Goal: Transaction & Acquisition: Book appointment/travel/reservation

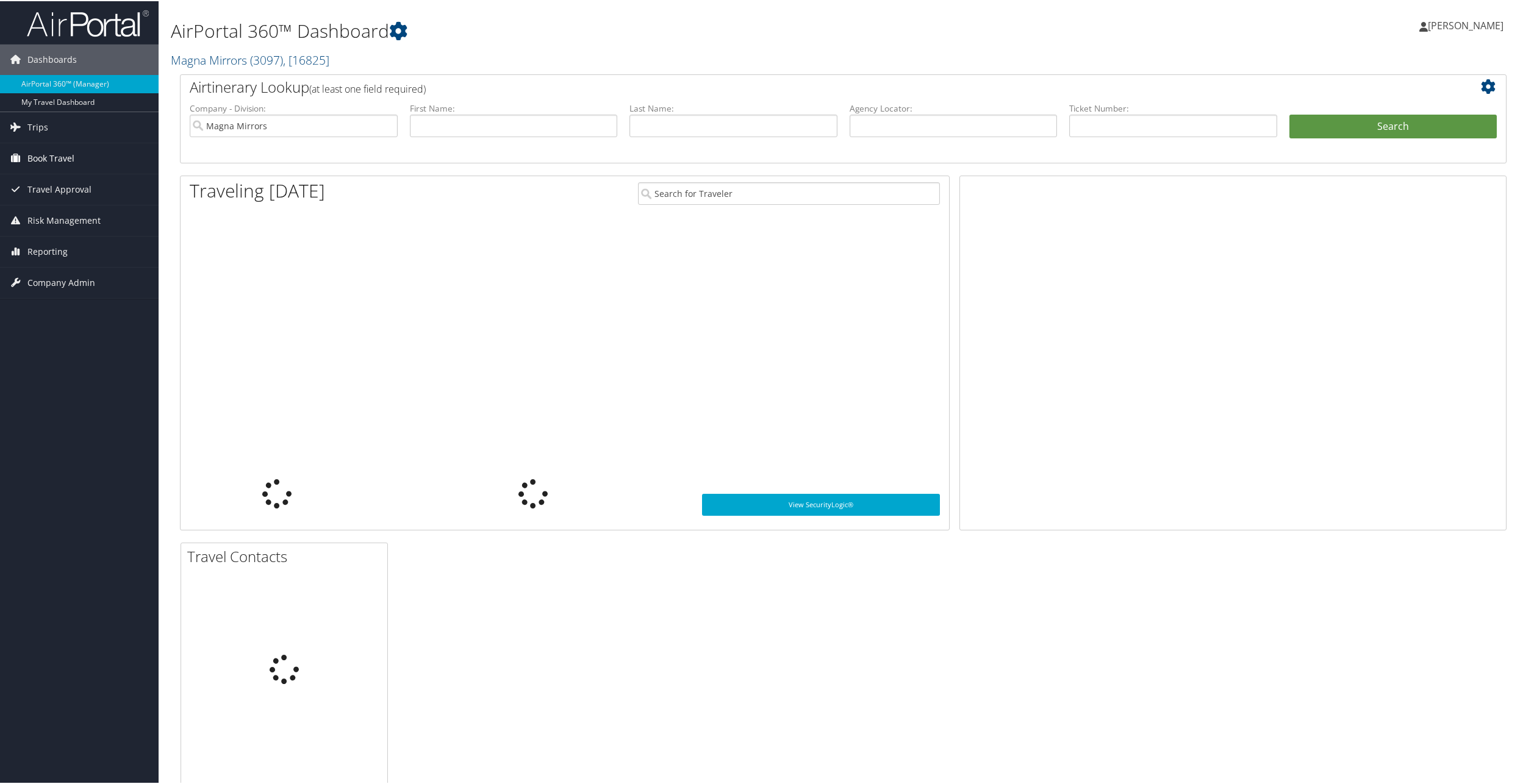
click at [24, 163] on link "Book Travel" at bounding box center [79, 157] width 159 height 31
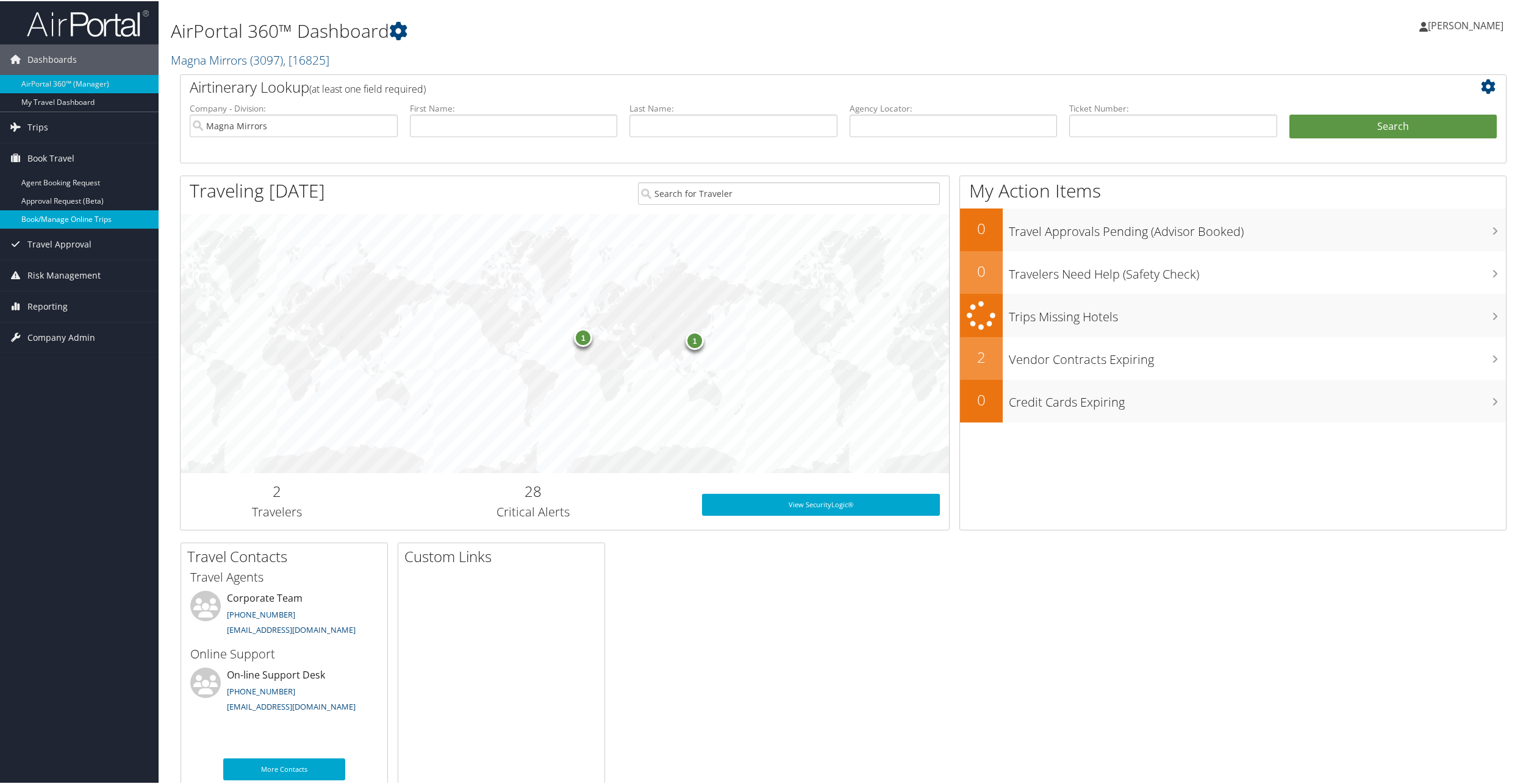
click at [21, 221] on link "Book/Manage Online Trips" at bounding box center [79, 218] width 159 height 19
click at [66, 150] on span "Book Travel" at bounding box center [50, 157] width 47 height 31
click at [61, 223] on link "Book/Manage Online Trips" at bounding box center [79, 218] width 159 height 19
